Goal: Information Seeking & Learning: Learn about a topic

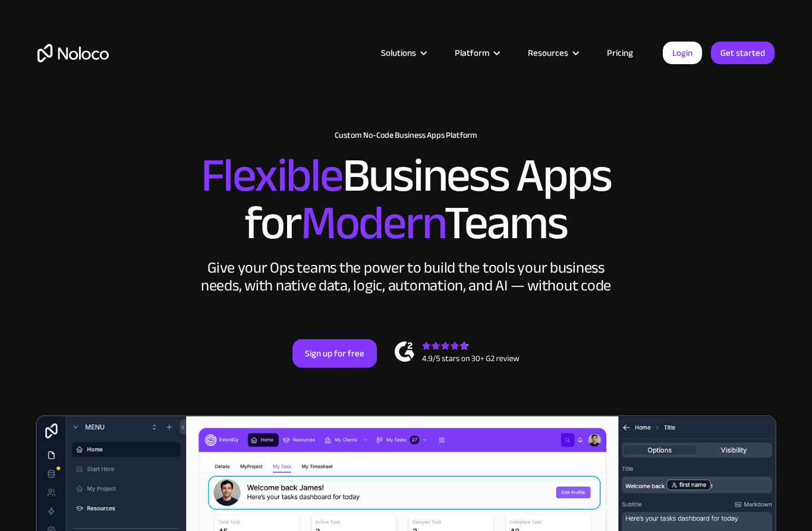
click at [615, 55] on link "Pricing" at bounding box center [620, 52] width 56 height 15
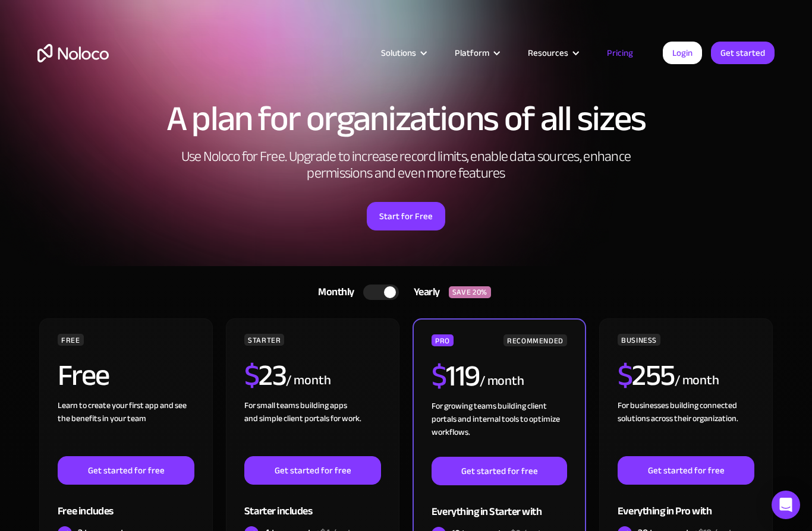
click at [374, 295] on div at bounding box center [381, 292] width 36 height 15
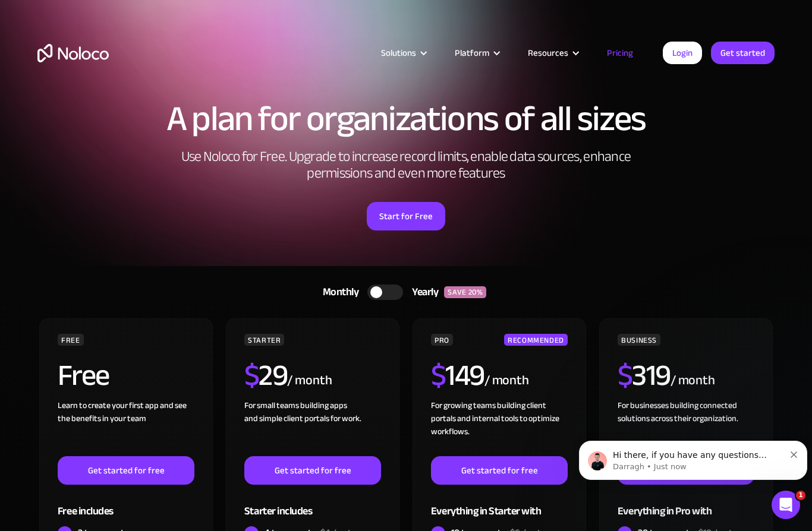
click at [414, 61] on div "Solutions" at bounding box center [398, 52] width 35 height 15
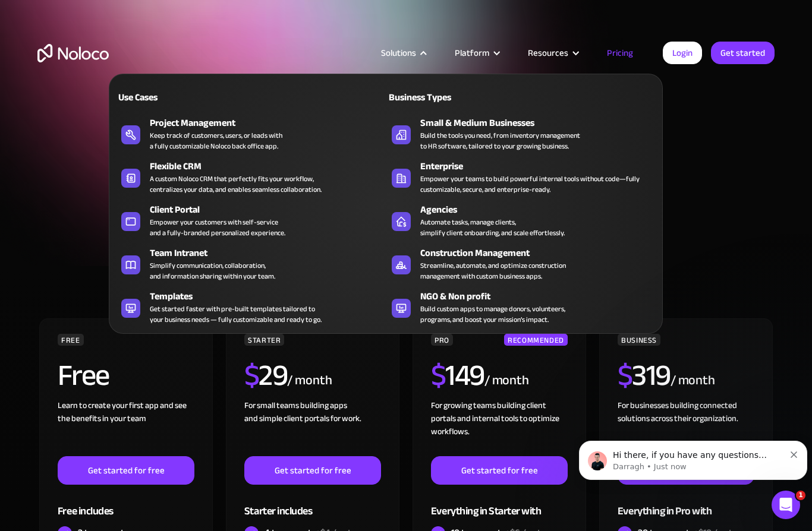
click at [165, 223] on div "Empower your customers with self-service and a fully-branded personalized exper…" at bounding box center [218, 227] width 136 height 21
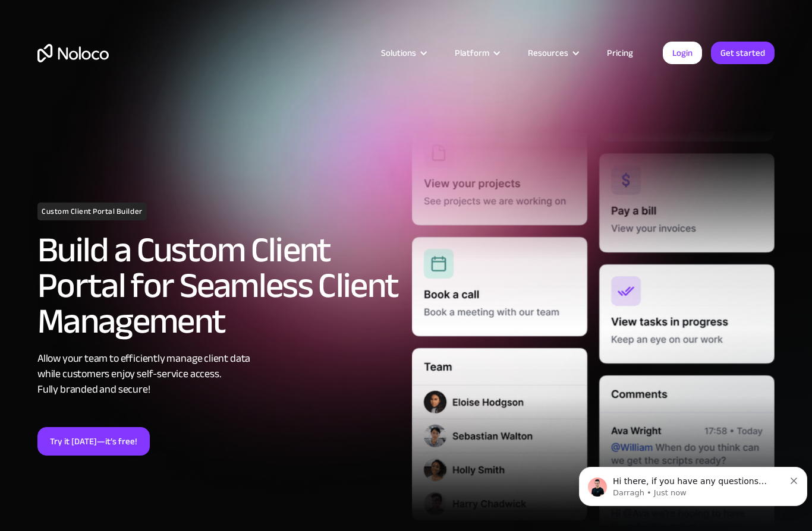
click at [402, 52] on div "Solutions" at bounding box center [398, 52] width 35 height 15
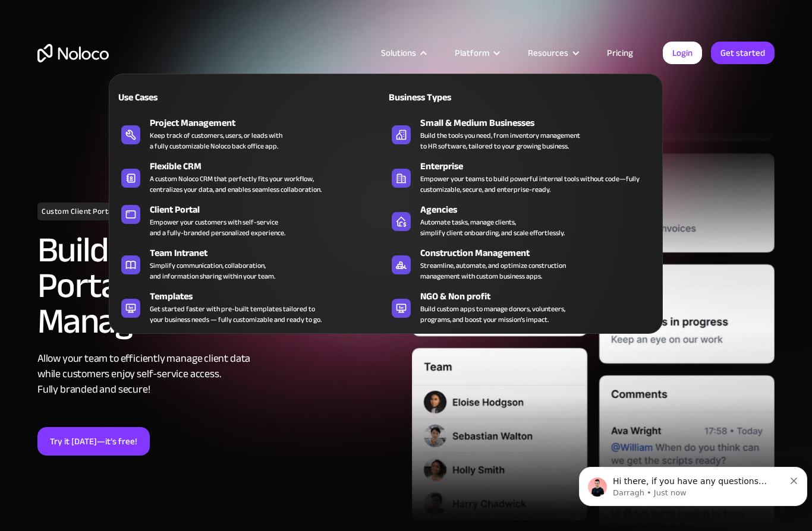
click at [153, 267] on div "Simplify communication, collaboration, and information sharing within your team." at bounding box center [212, 270] width 125 height 21
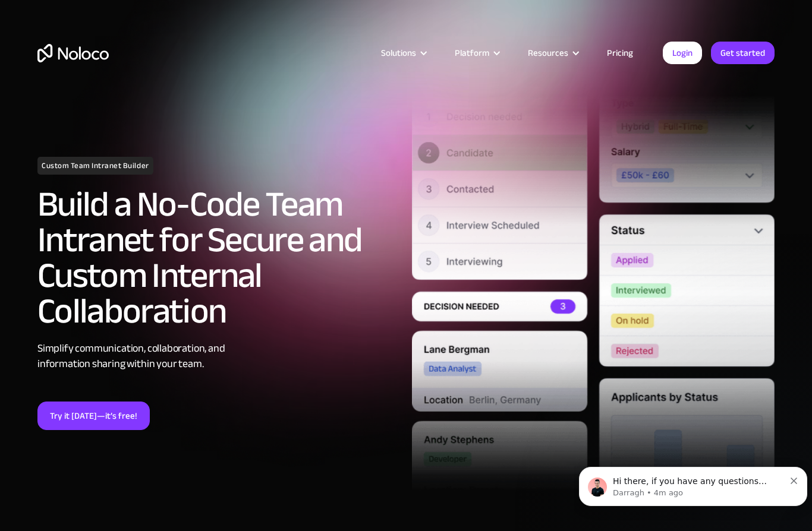
click at [407, 56] on div "Solutions" at bounding box center [398, 52] width 35 height 15
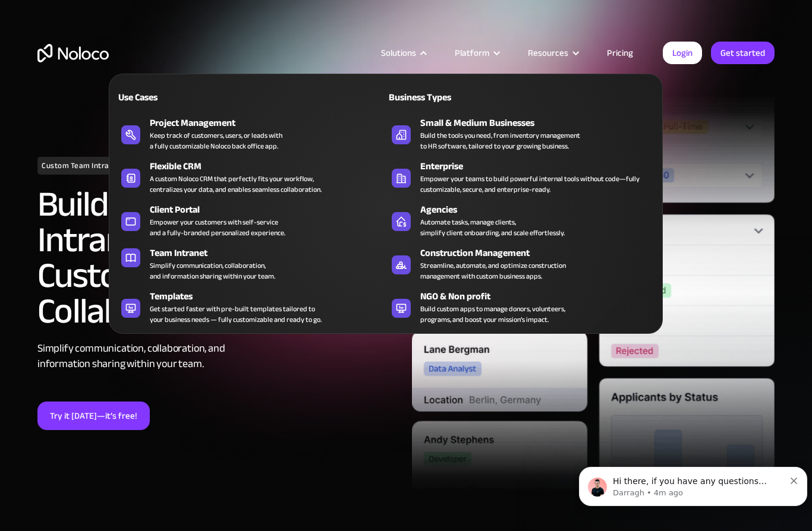
click at [40, 24] on div "Solutions Use Cases Business Types Project Management Keep track of customers, …" at bounding box center [406, 56] width 812 height 112
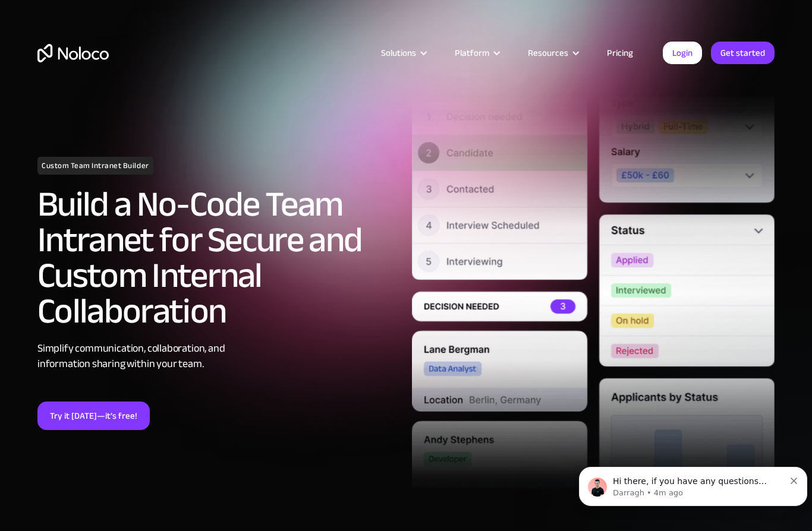
click at [576, 46] on div "Resources" at bounding box center [552, 52] width 79 height 15
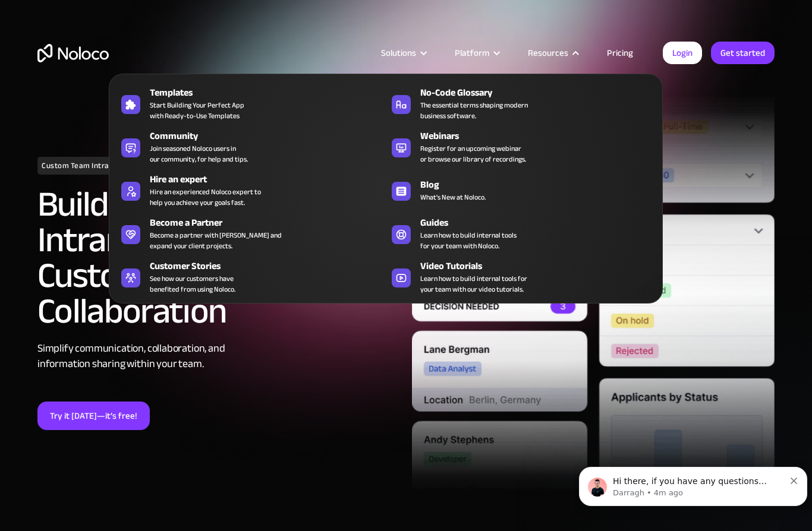
click at [497, 153] on span "Register for an upcoming webinar or browse our library of recordings." at bounding box center [473, 153] width 106 height 21
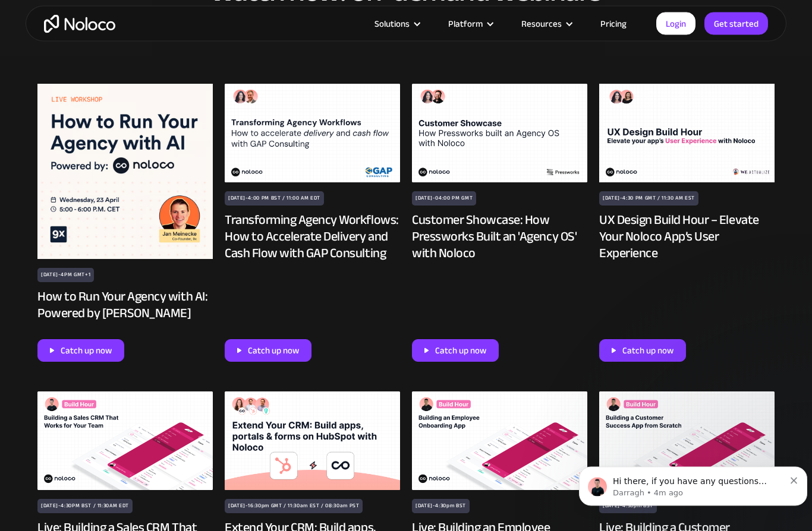
scroll to position [851, 0]
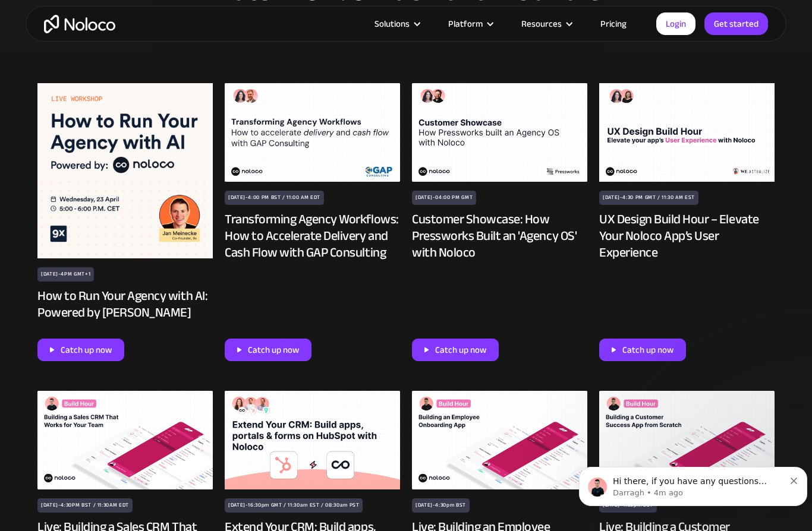
click at [239, 352] on img at bounding box center [239, 350] width 5 height 6
